Goal: Complete application form: Complete application form

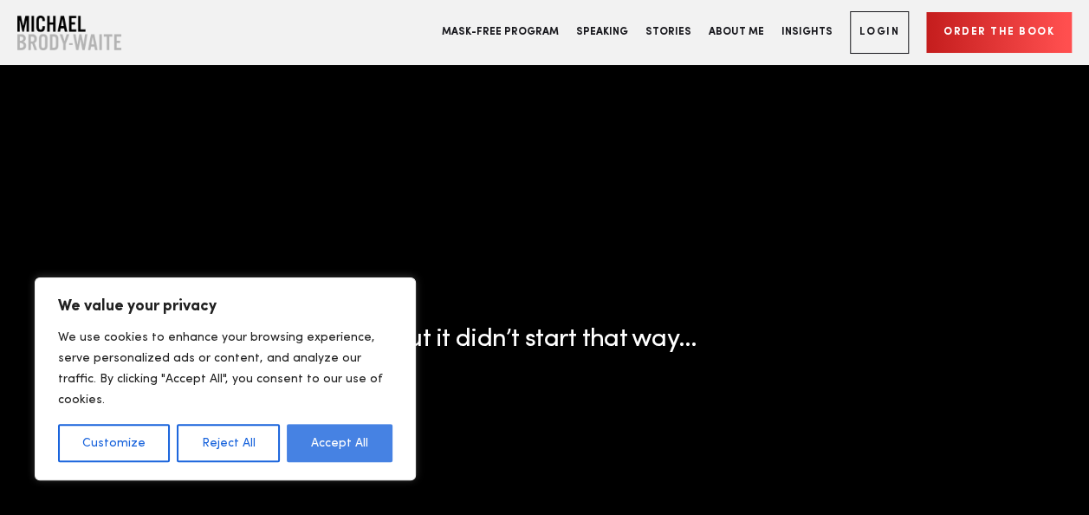
click at [317, 437] on button "Accept All" at bounding box center [340, 443] width 106 height 38
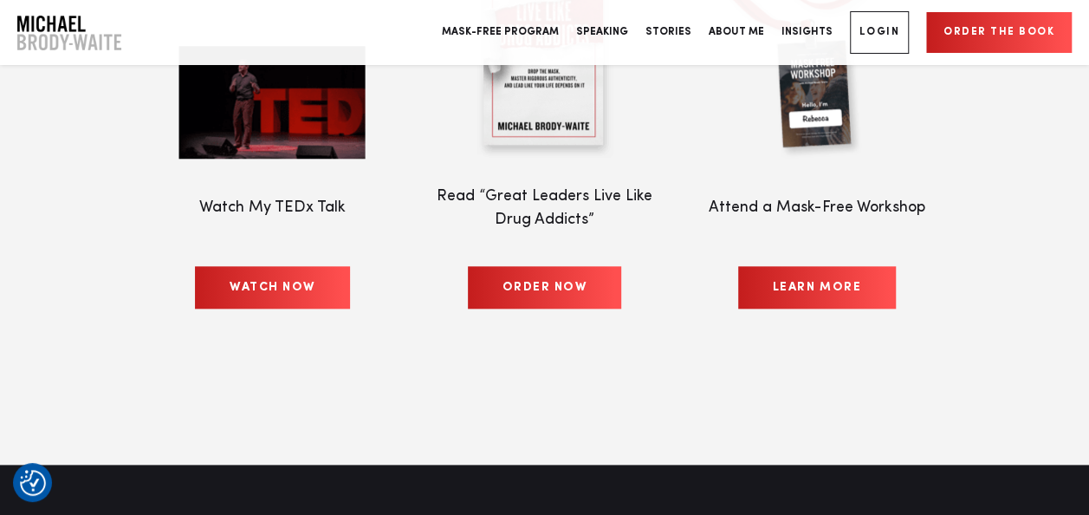
scroll to position [7114, 0]
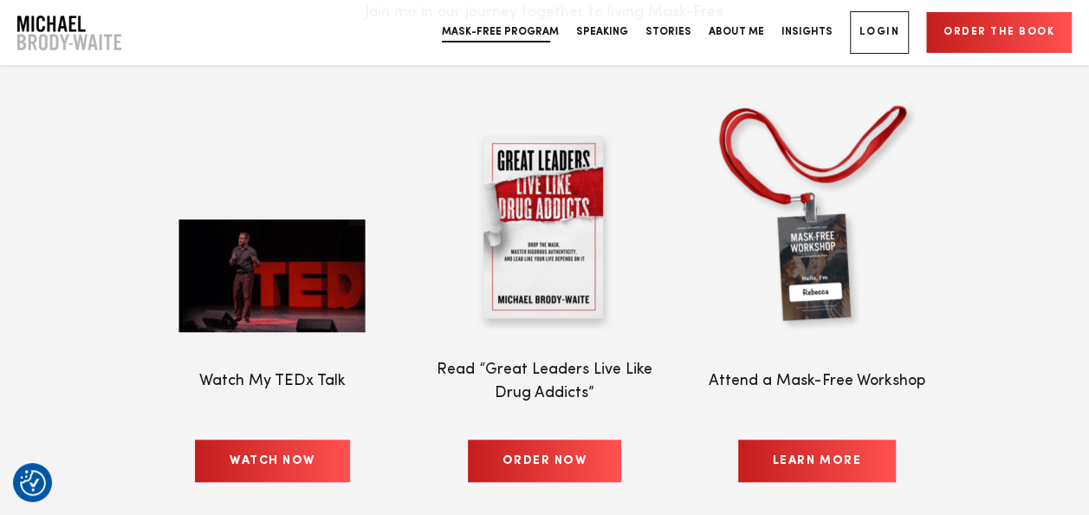
click at [566, 35] on link "Mask-Free Program" at bounding box center [500, 32] width 134 height 65
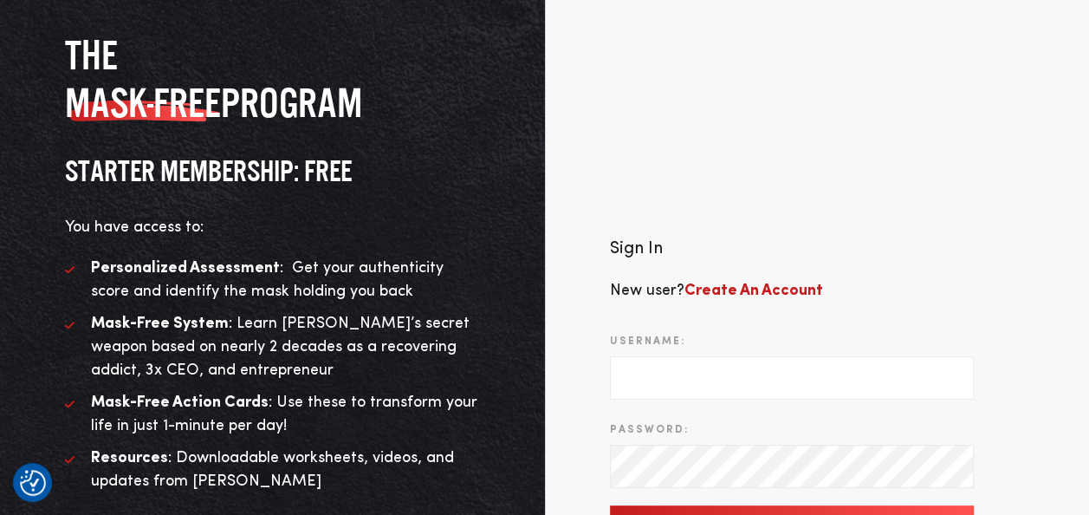
scroll to position [95, 0]
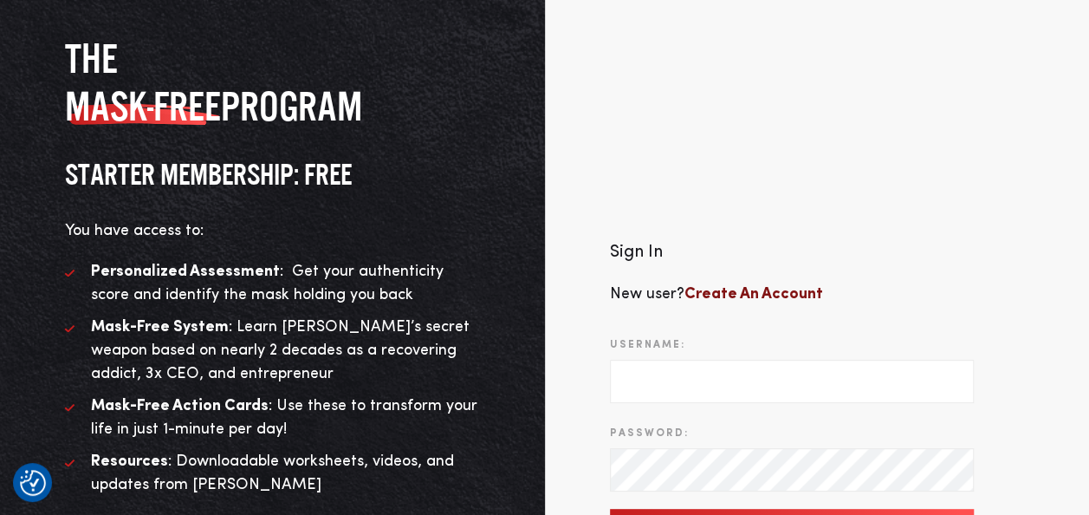
click at [721, 289] on b "Create An Account" at bounding box center [753, 294] width 139 height 16
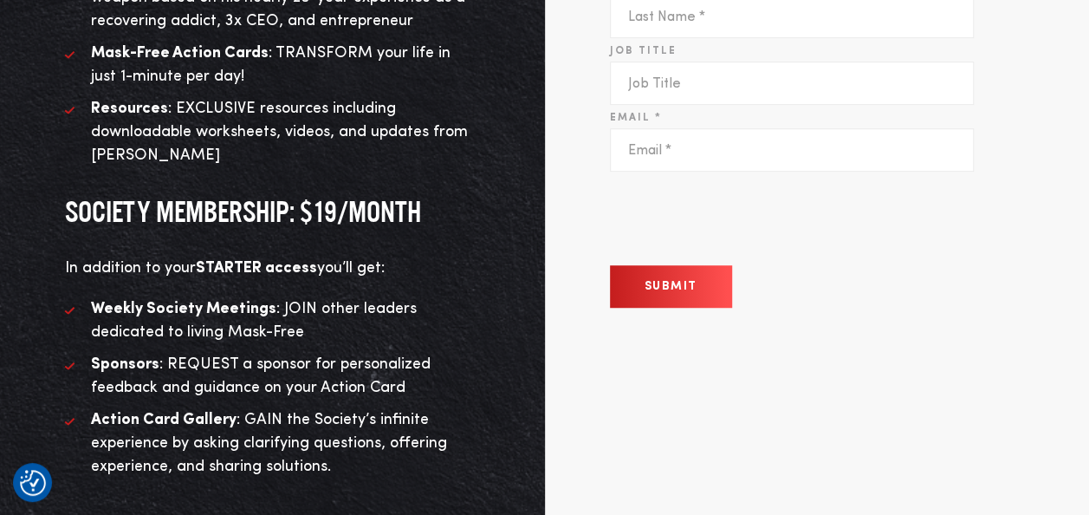
scroll to position [138, 0]
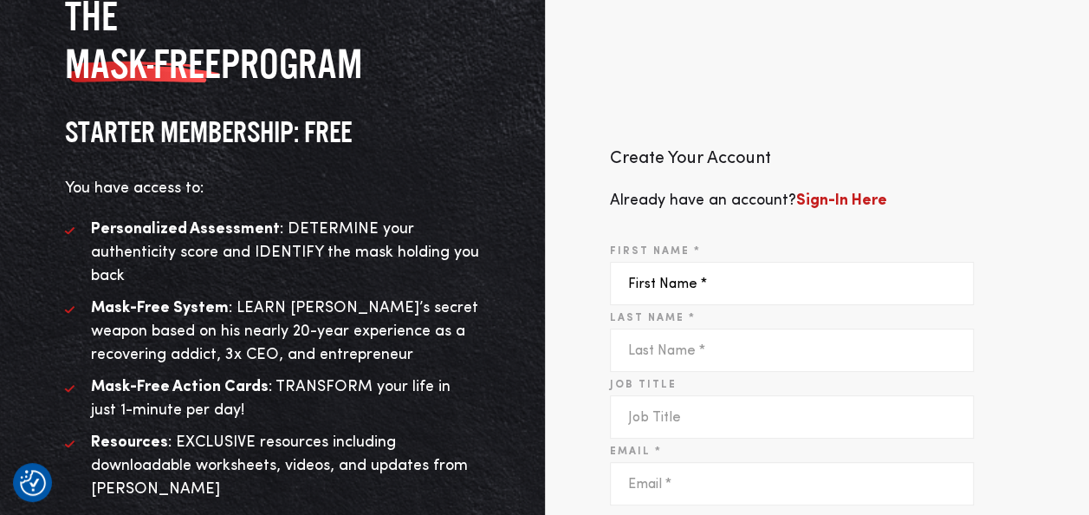
click at [651, 293] on input "First Name *" at bounding box center [792, 283] width 364 height 43
type input "Dana"
type input "Marouchoc"
type input "animaluvr518@gmail.com"
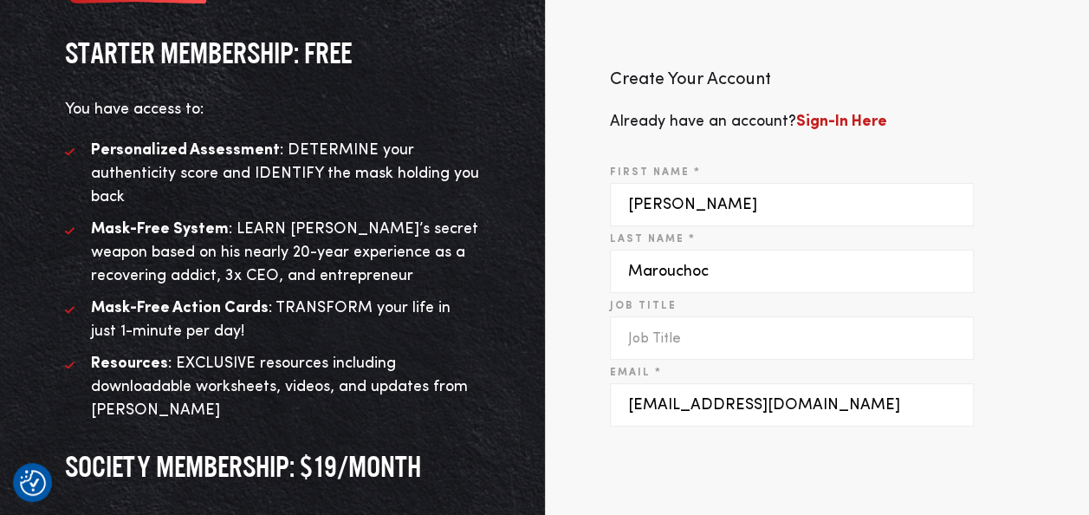
scroll to position [398, 0]
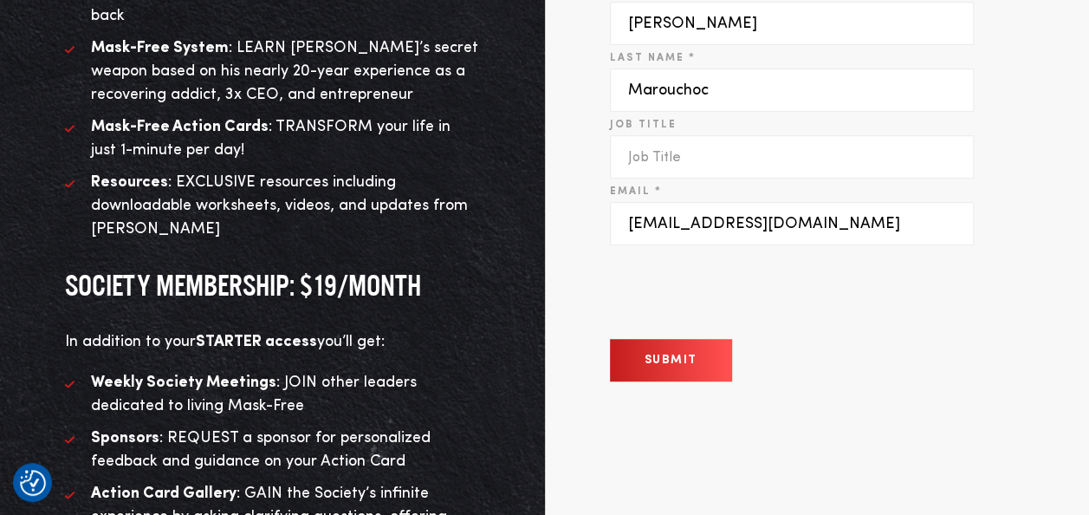
click at [690, 362] on button "Submit" at bounding box center [671, 360] width 122 height 42
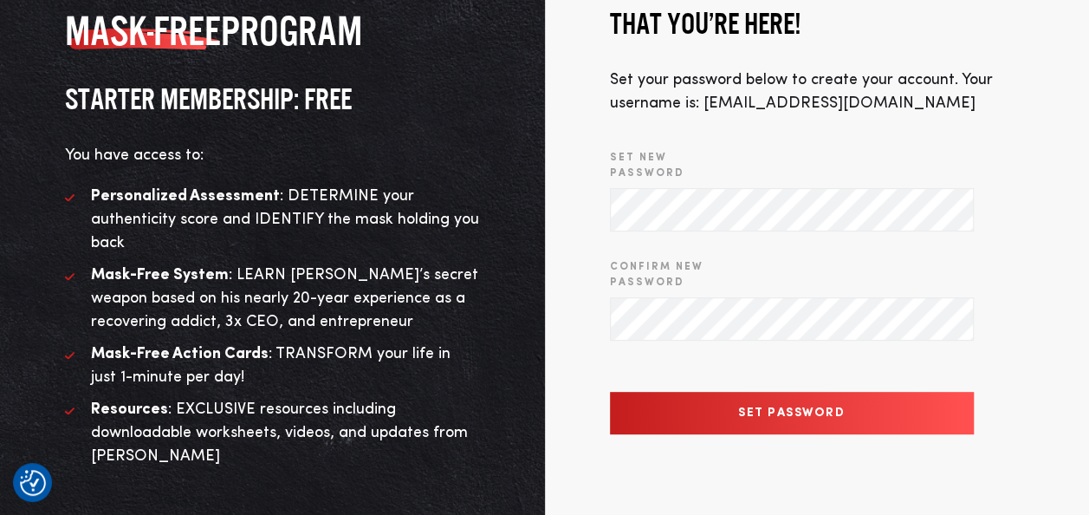
scroll to position [84, 0]
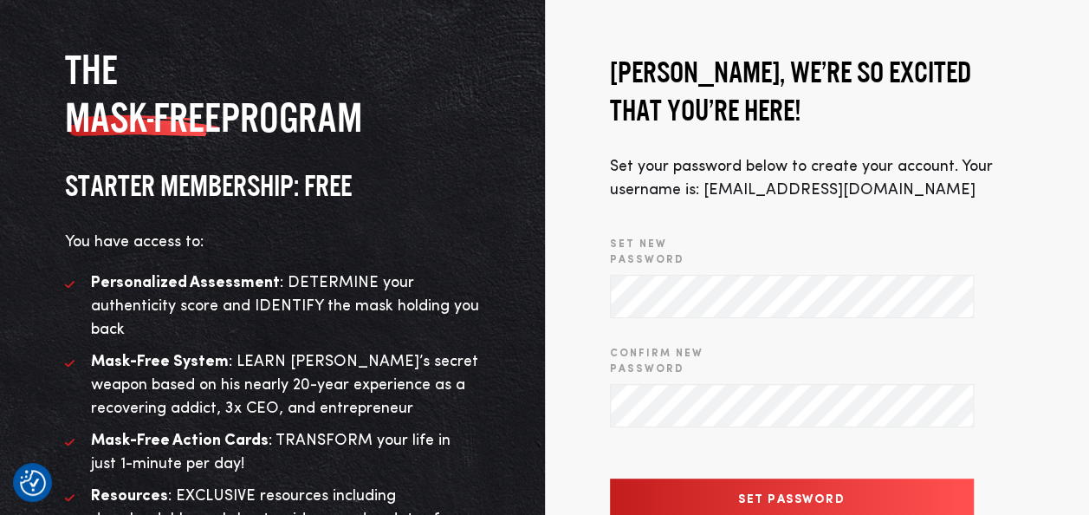
click at [815, 488] on input "Set Password" at bounding box center [792, 499] width 364 height 42
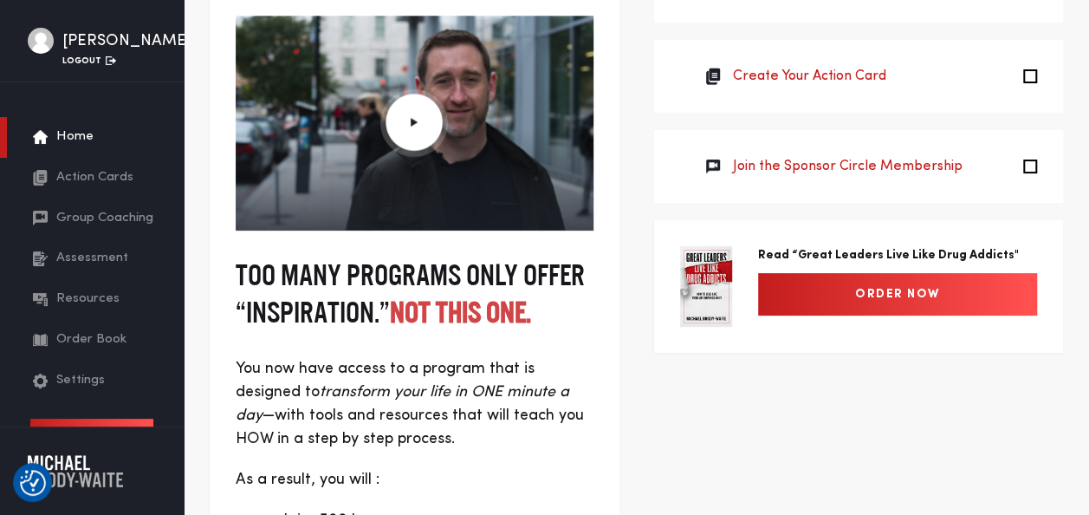
scroll to position [118, 0]
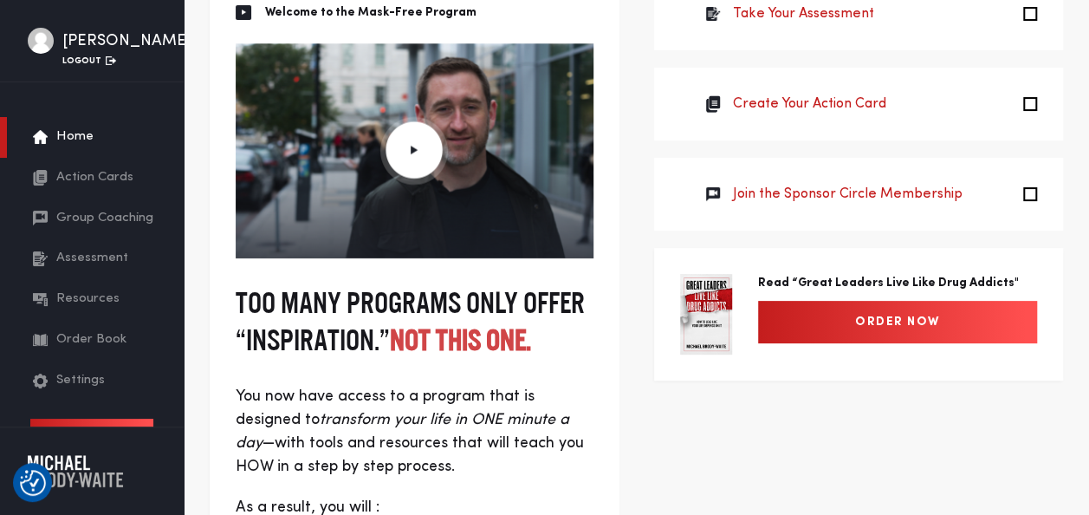
click at [423, 141] on img at bounding box center [414, 150] width 68 height 68
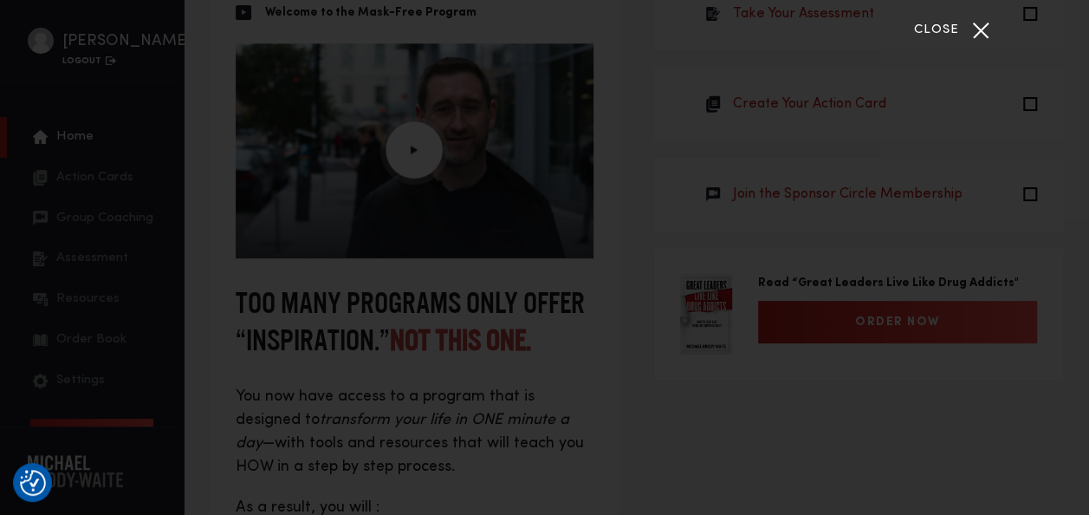
click at [934, 31] on span "Close" at bounding box center [936, 31] width 45 height 20
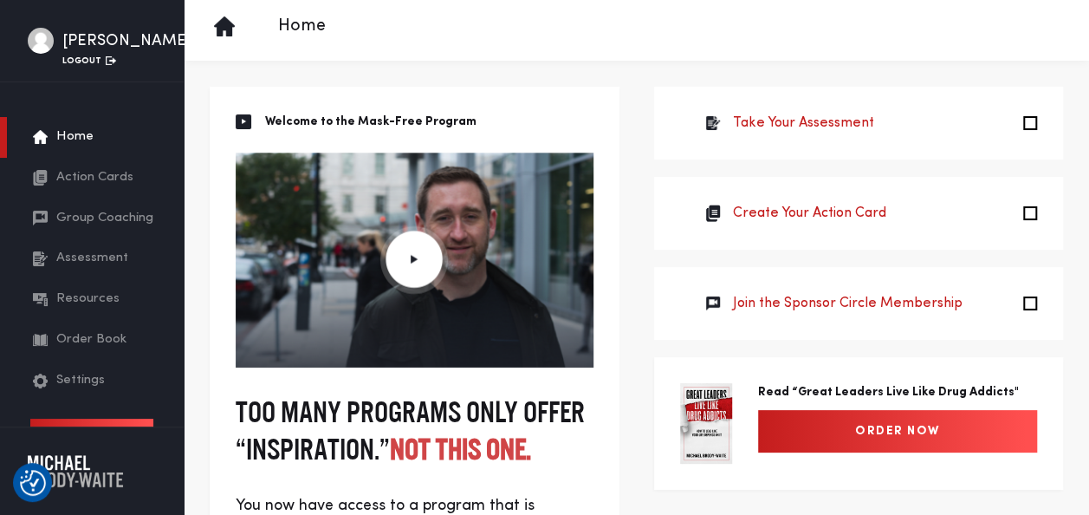
scroll to position [0, 0]
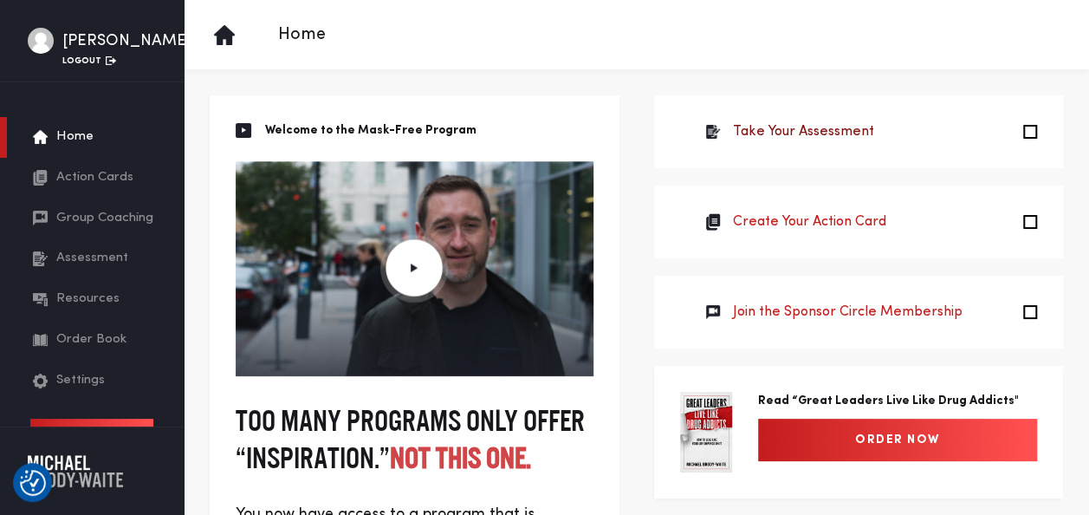
click at [805, 130] on link "Take Your Assessment" at bounding box center [803, 131] width 141 height 21
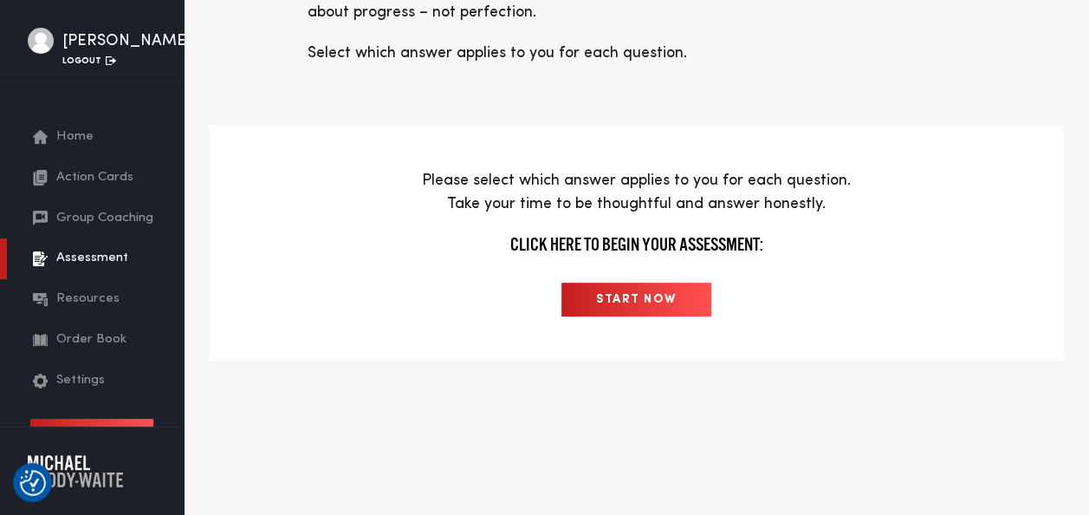
scroll to position [402, 0]
click at [589, 298] on input "START NOW" at bounding box center [636, 299] width 150 height 34
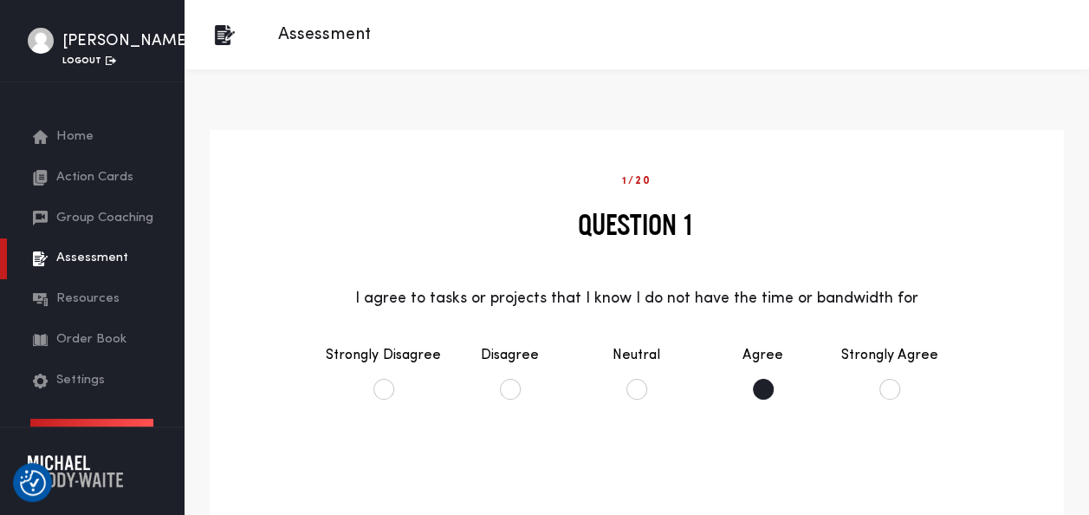
click at [762, 386] on li "Agree" at bounding box center [763, 371] width 126 height 89
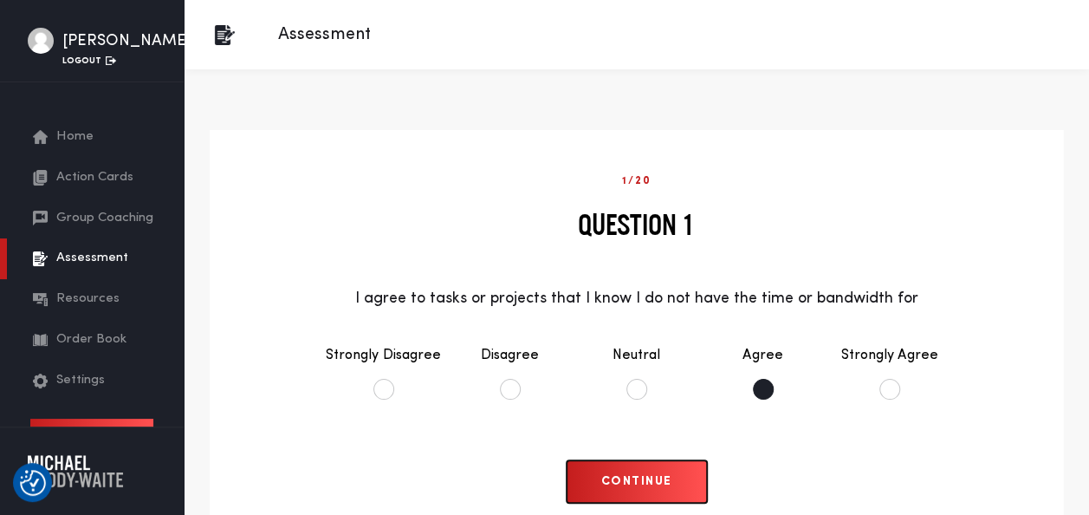
click at [620, 477] on button "Continue" at bounding box center [637, 481] width 140 height 42
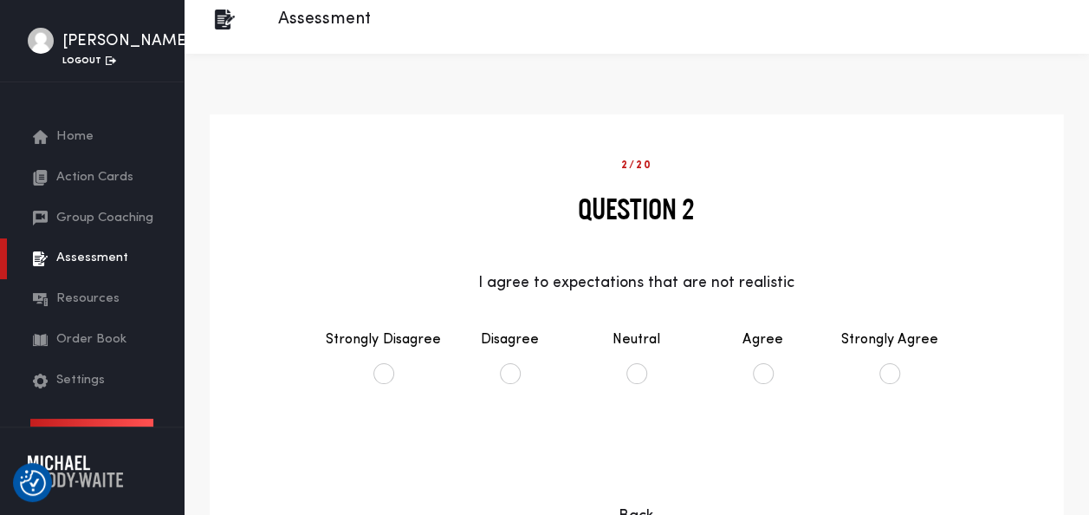
scroll to position [87, 0]
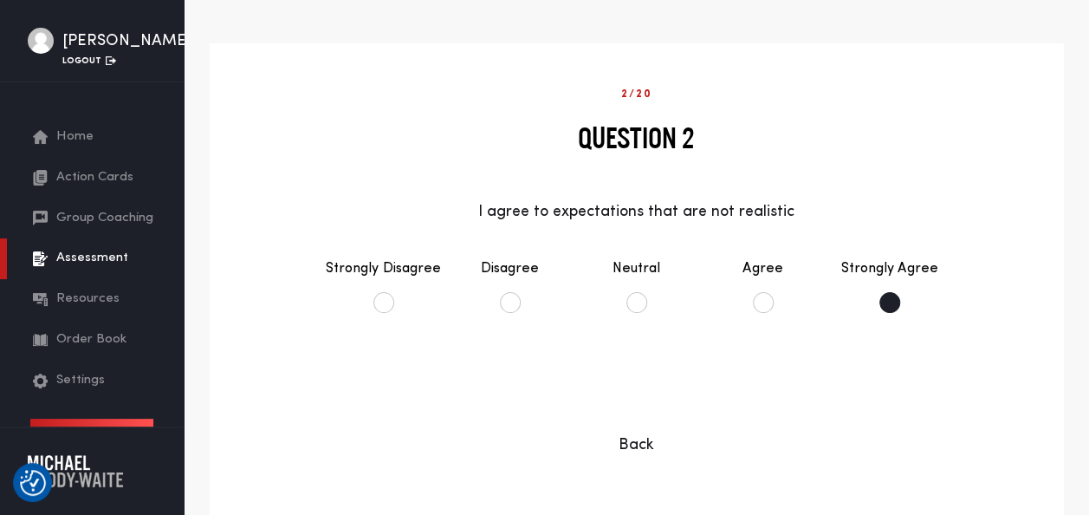
click at [882, 305] on li "Strongly Agree" at bounding box center [889, 285] width 126 height 89
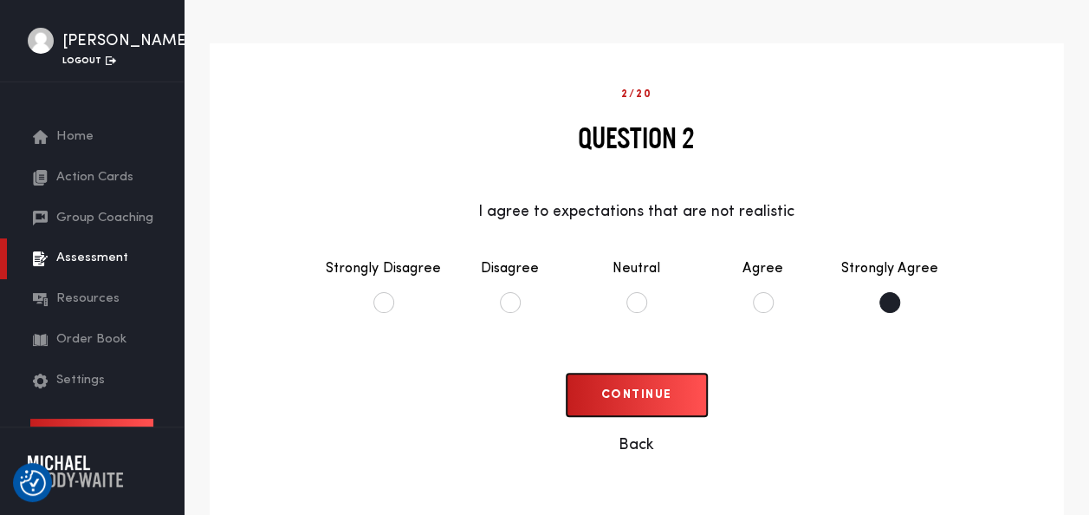
click at [671, 390] on button "Continue" at bounding box center [637, 394] width 140 height 42
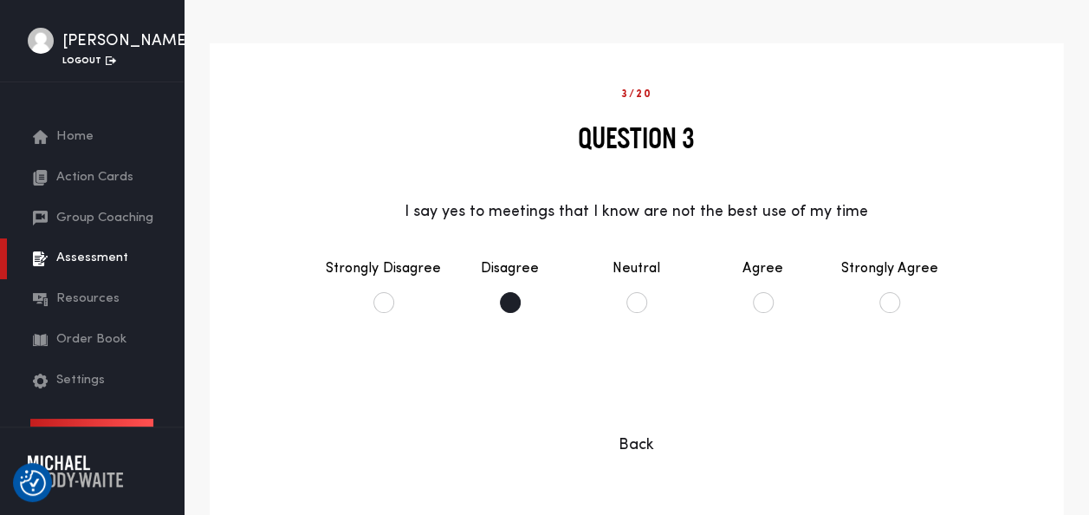
click at [508, 306] on li "Disagree" at bounding box center [510, 285] width 126 height 89
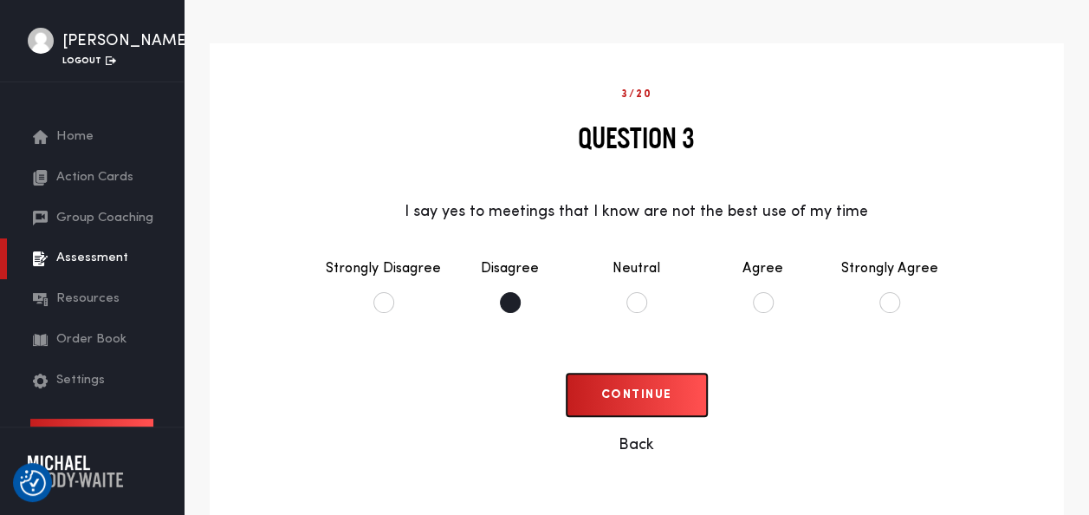
click at [624, 388] on button "Continue" at bounding box center [637, 394] width 140 height 42
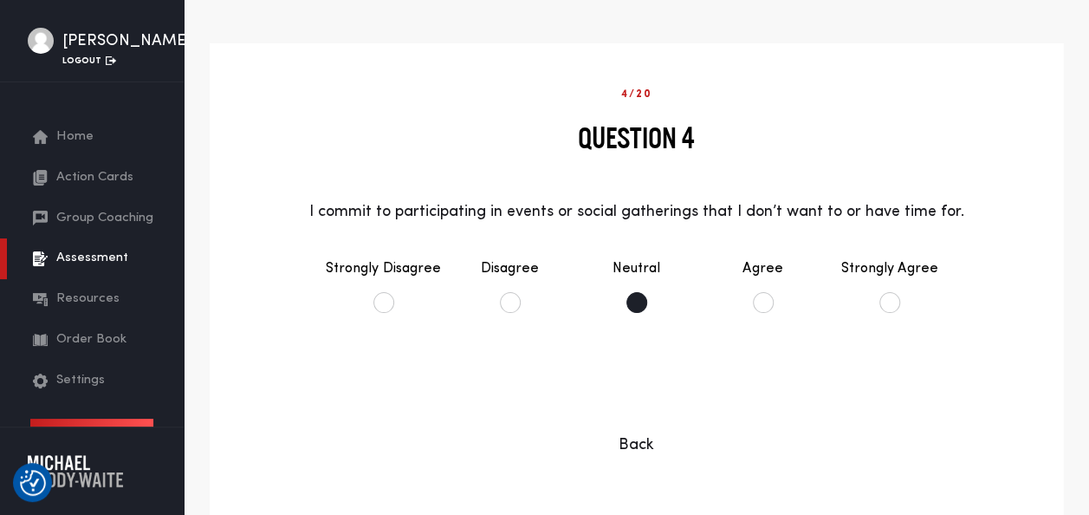
click at [642, 303] on li "Neutral" at bounding box center [637, 285] width 126 height 89
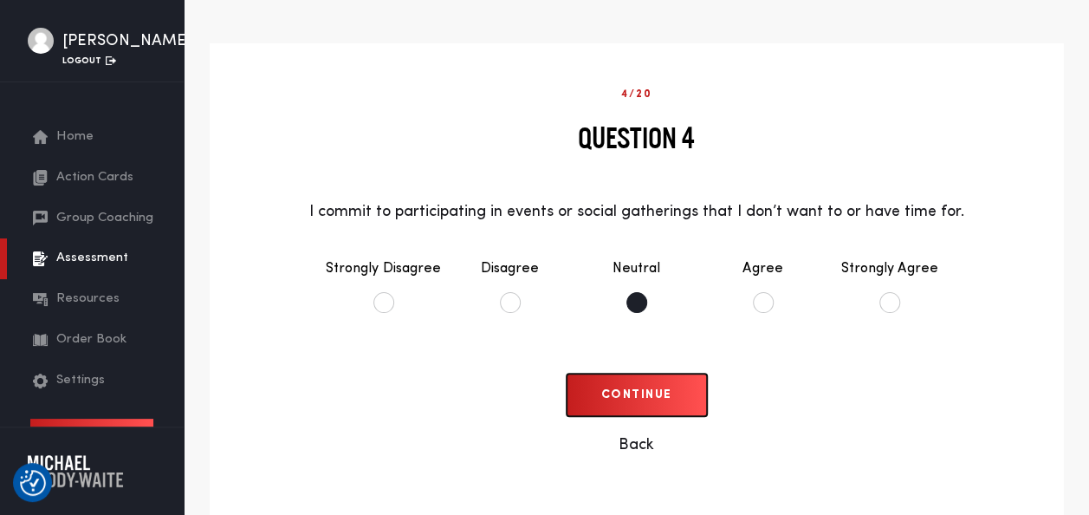
click at [656, 392] on button "Continue" at bounding box center [637, 394] width 140 height 42
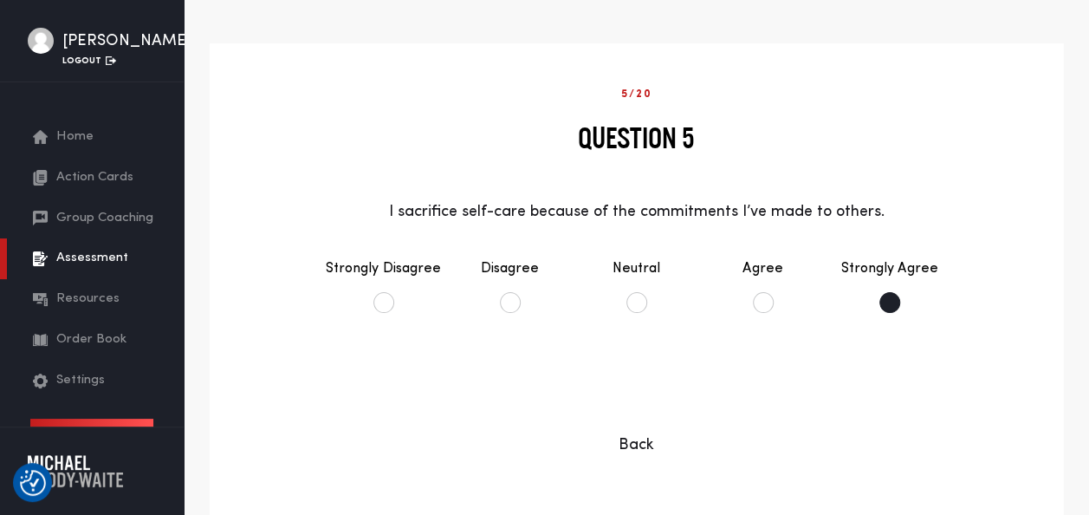
click at [892, 300] on li "Strongly Agree" at bounding box center [889, 285] width 126 height 89
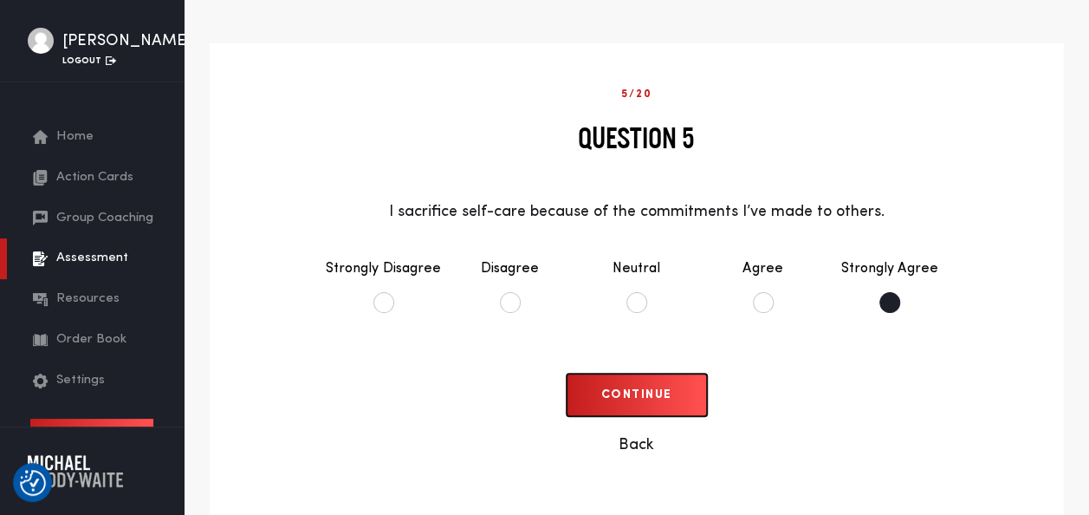
click at [616, 388] on button "Continue" at bounding box center [637, 394] width 140 height 42
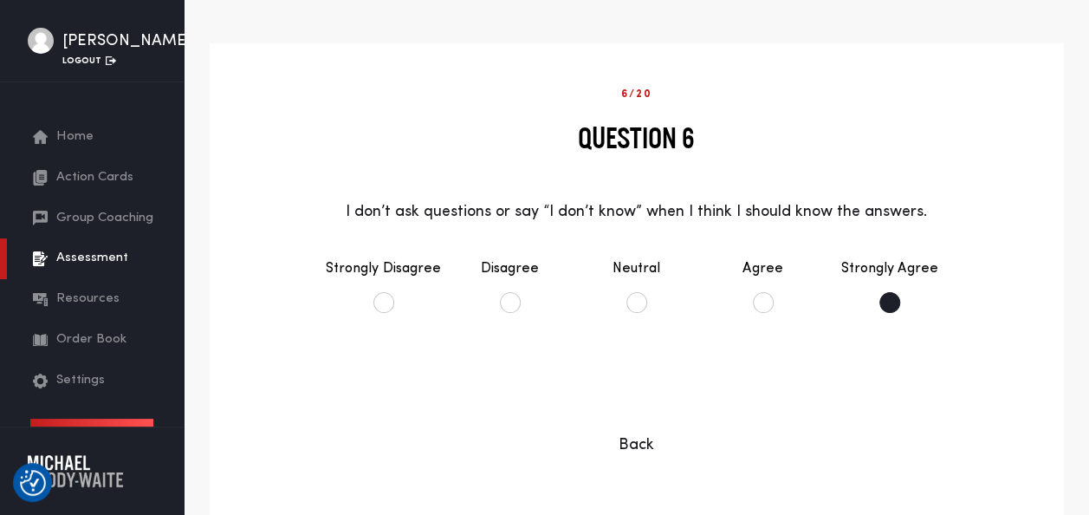
click at [889, 301] on li "Strongly Agree" at bounding box center [889, 285] width 126 height 89
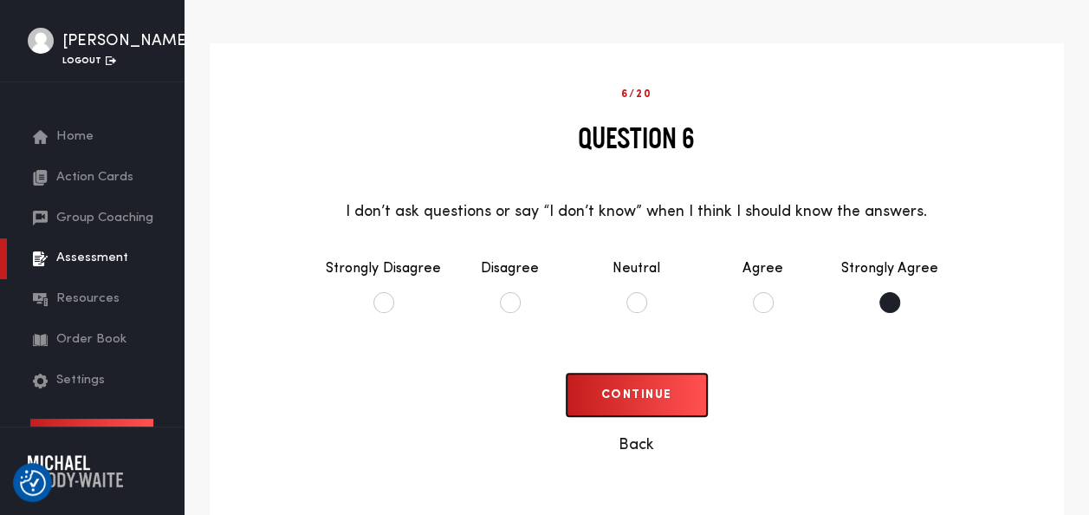
drag, startPoint x: 613, startPoint y: 397, endPoint x: 572, endPoint y: 370, distance: 49.5
click at [613, 398] on button "Continue" at bounding box center [637, 394] width 140 height 42
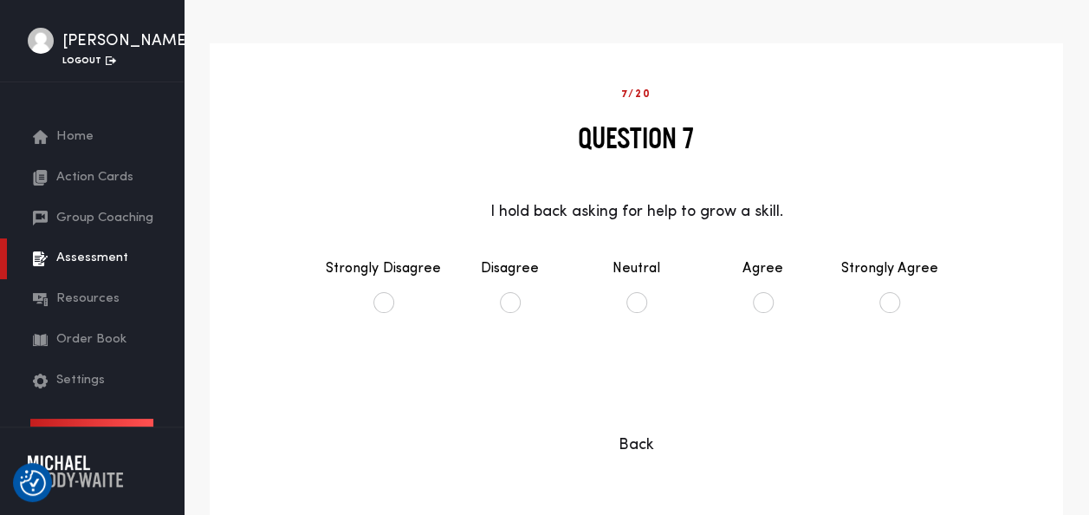
drag, startPoint x: 894, startPoint y: 302, endPoint x: 748, endPoint y: 366, distance: 159.5
click at [894, 303] on li "Strongly Agree" at bounding box center [889, 285] width 126 height 89
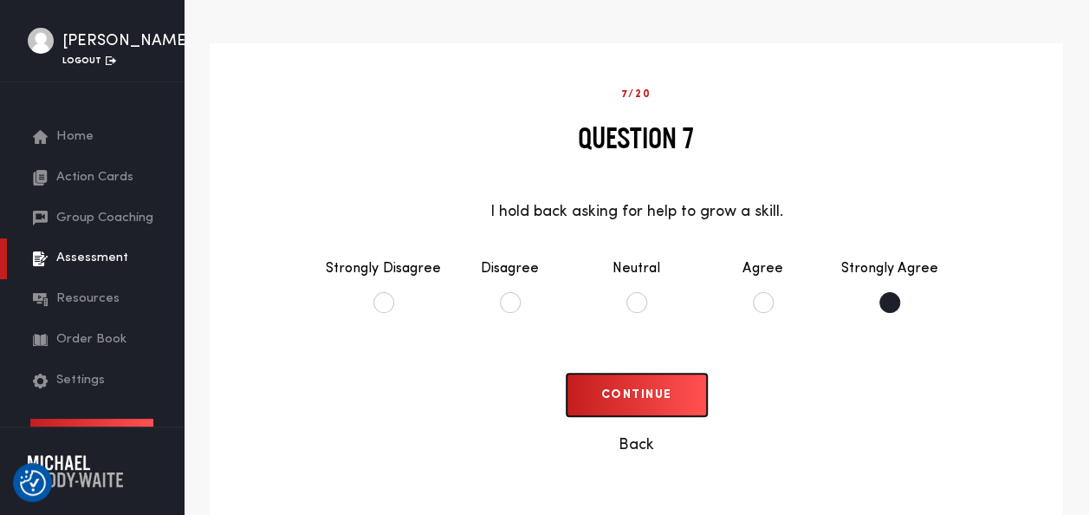
click at [671, 398] on button "Continue" at bounding box center [637, 394] width 140 height 42
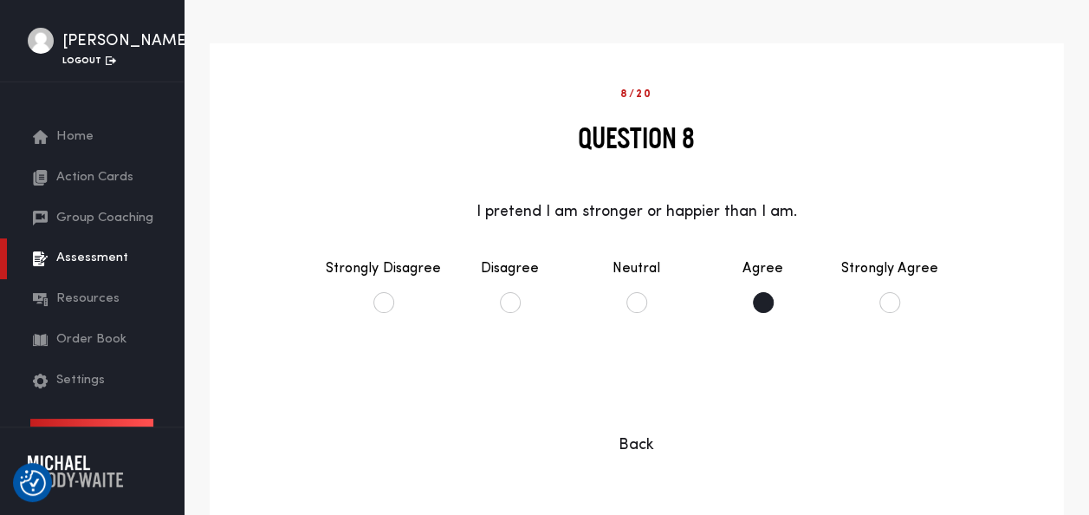
click at [759, 306] on li "Agree" at bounding box center [763, 285] width 126 height 89
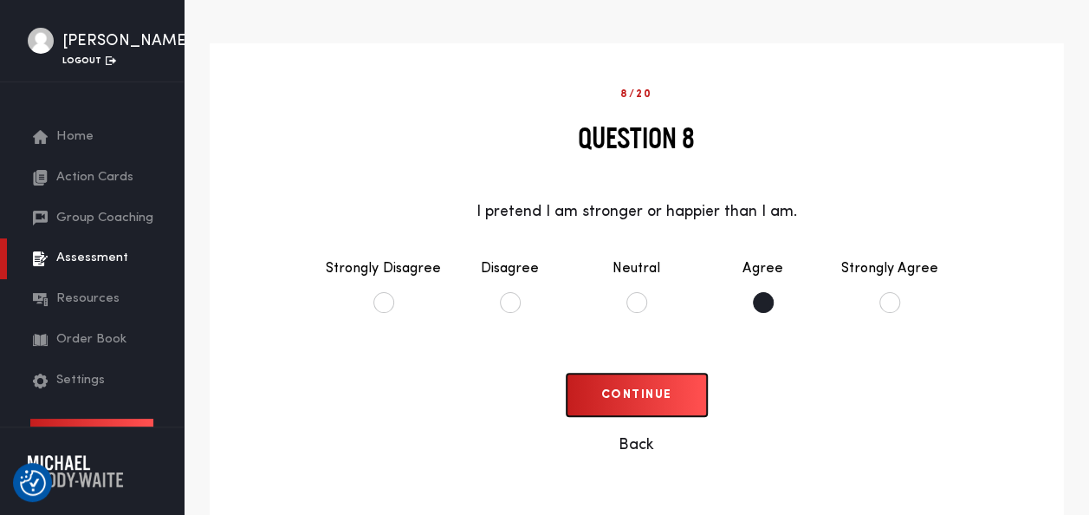
click at [660, 399] on button "Continue" at bounding box center [637, 394] width 140 height 42
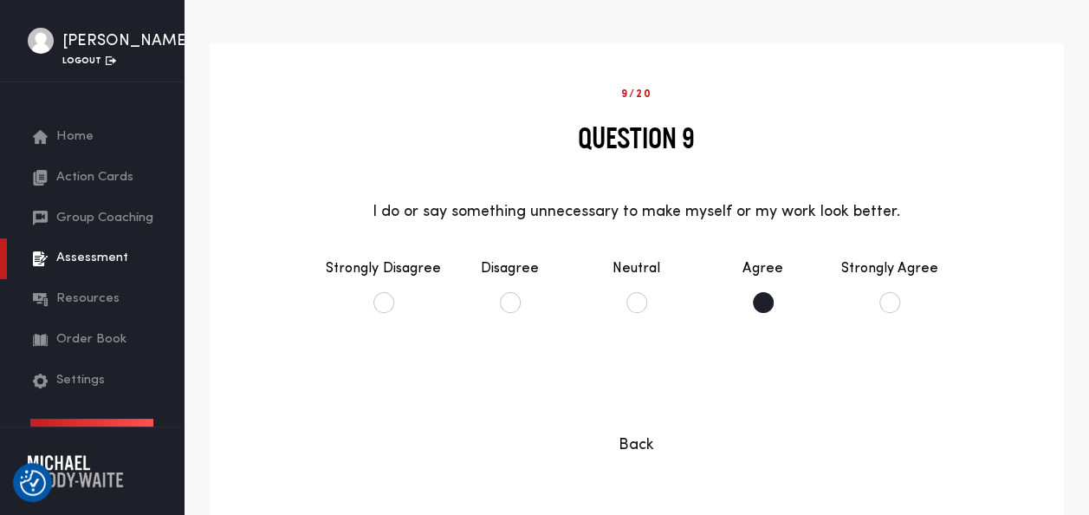
click at [759, 304] on li "Agree" at bounding box center [763, 285] width 126 height 89
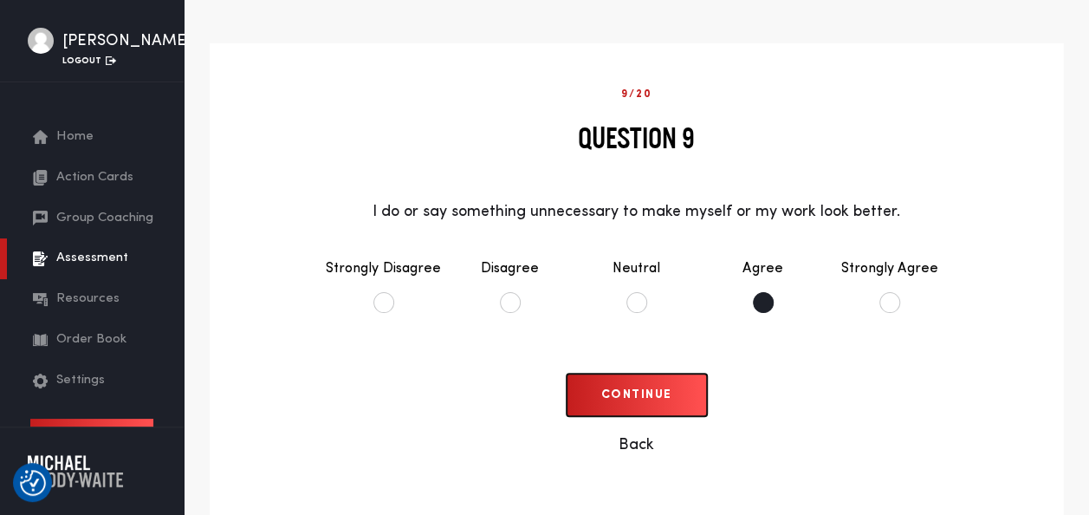
drag, startPoint x: 677, startPoint y: 410, endPoint x: 623, endPoint y: 348, distance: 82.2
click at [675, 410] on button "Continue" at bounding box center [637, 394] width 140 height 42
